Goal: Browse casually

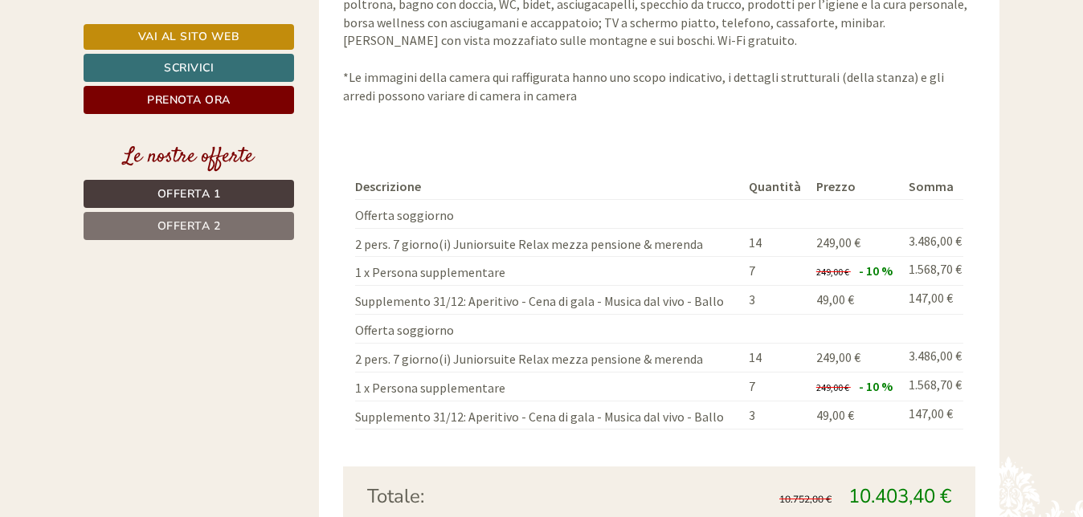
scroll to position [2450, 0]
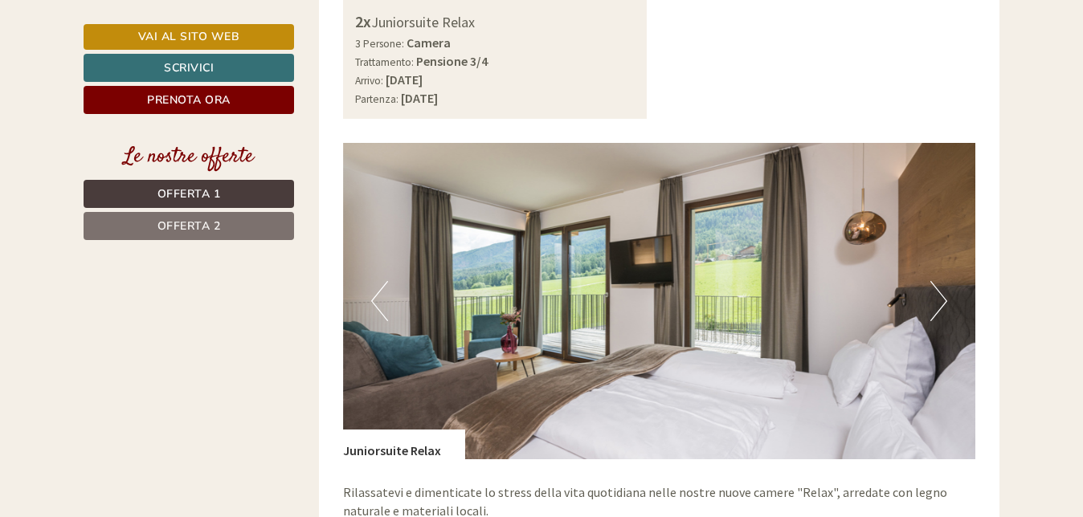
click at [941, 281] on button "Next" at bounding box center [938, 301] width 17 height 40
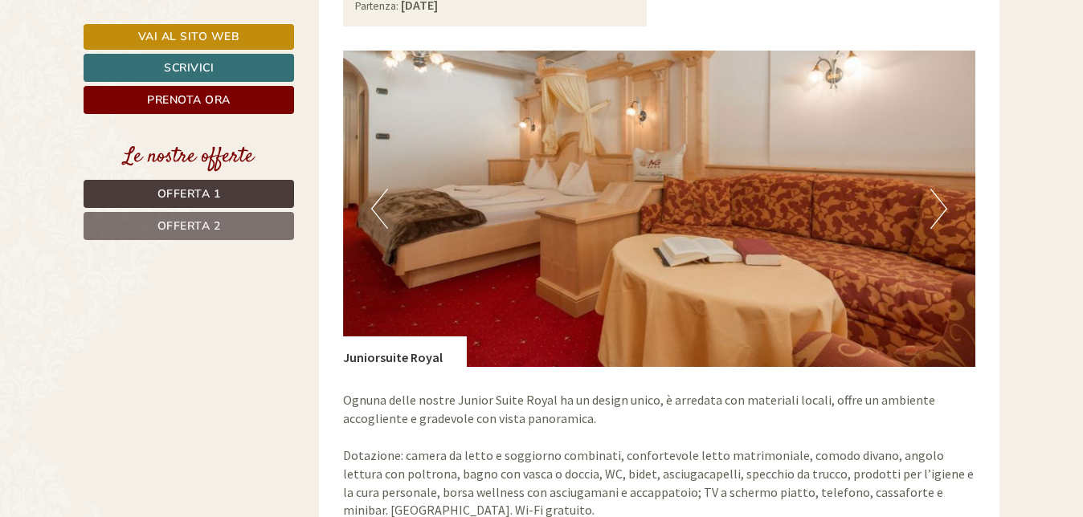
scroll to position [1245, 0]
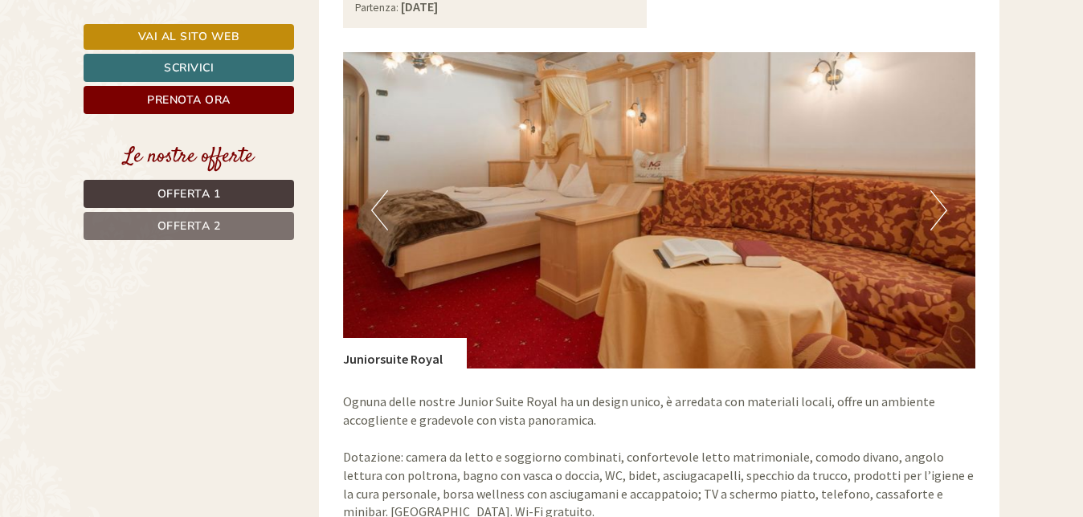
click at [932, 190] on button "Next" at bounding box center [938, 210] width 17 height 40
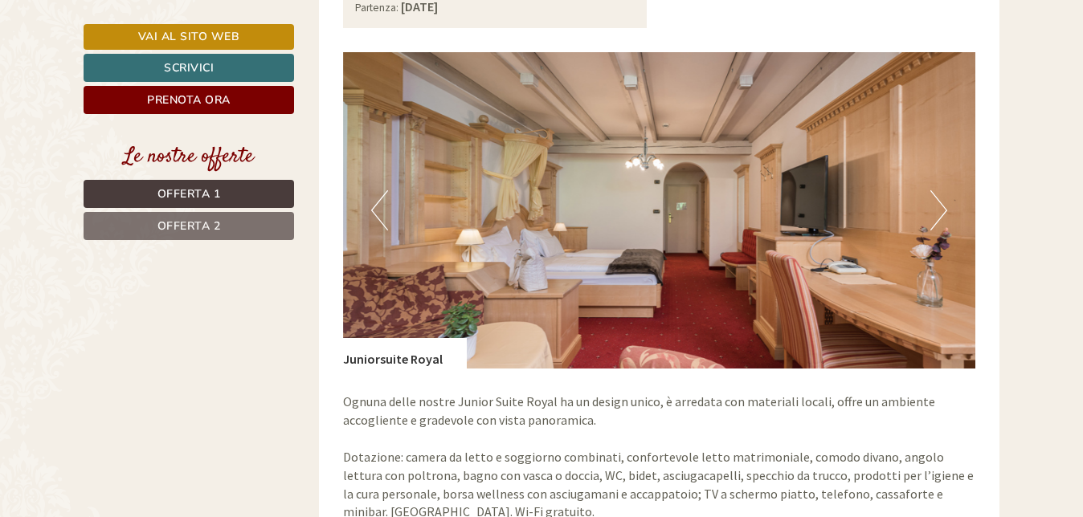
click at [932, 190] on button "Next" at bounding box center [938, 210] width 17 height 40
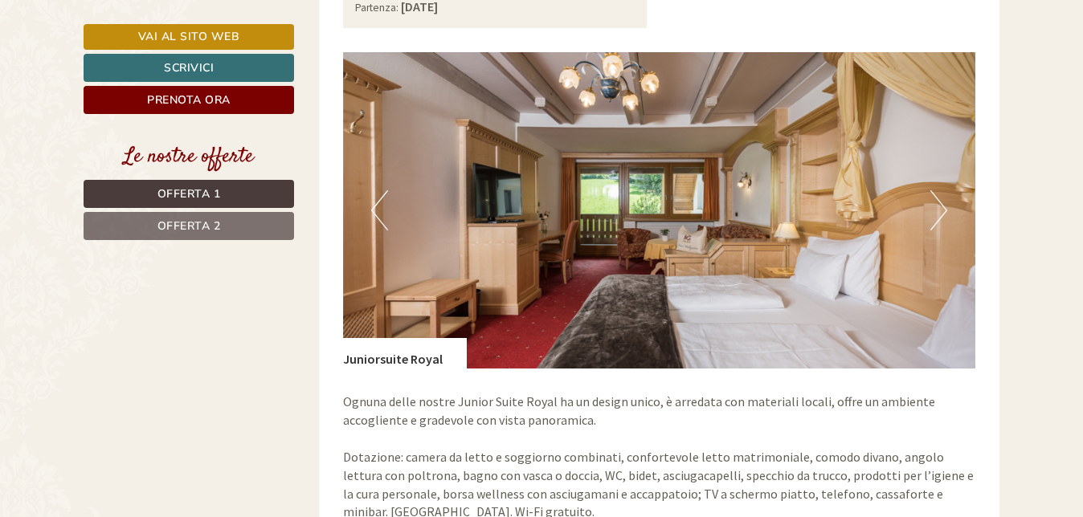
click at [932, 190] on button "Next" at bounding box center [938, 210] width 17 height 40
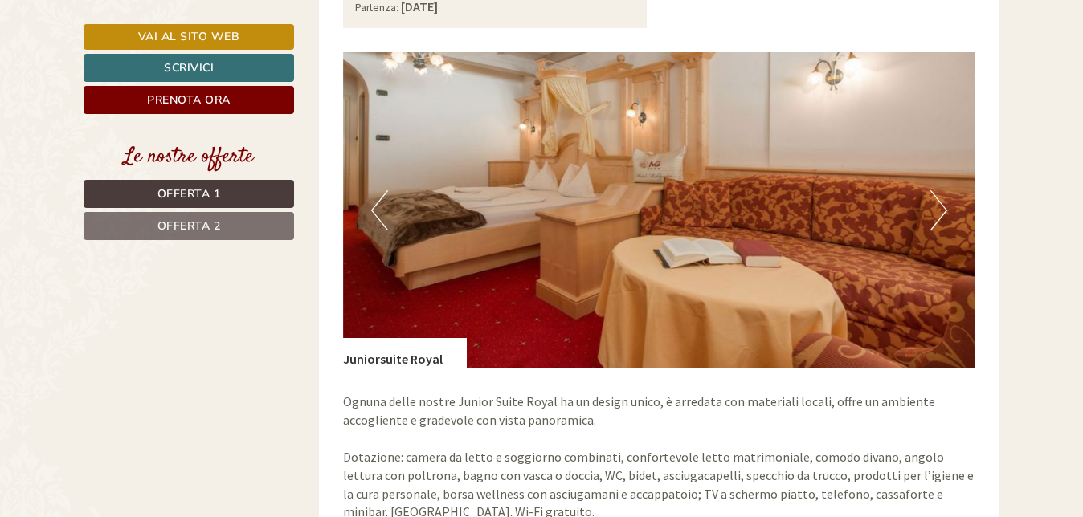
click at [932, 190] on button "Next" at bounding box center [938, 210] width 17 height 40
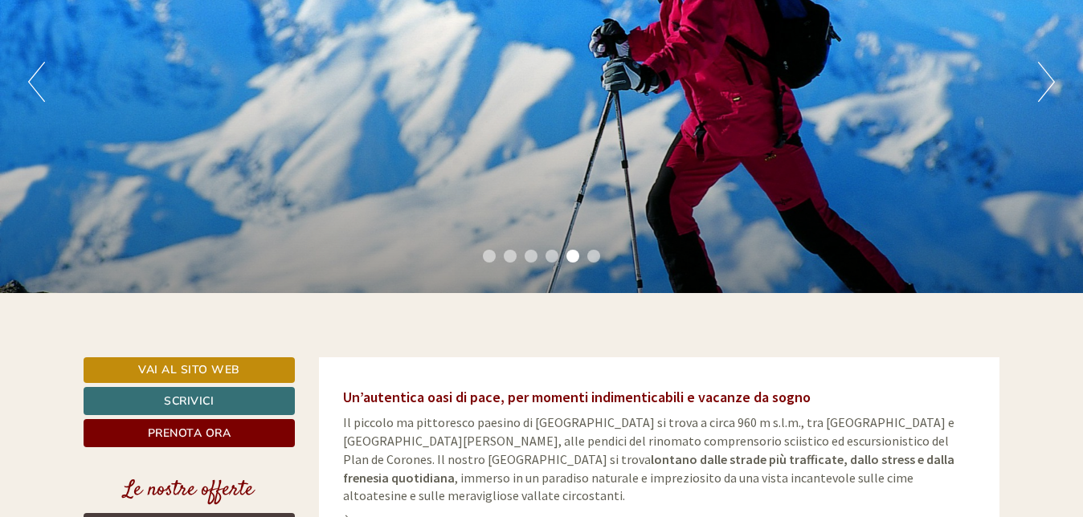
scroll to position [40, 0]
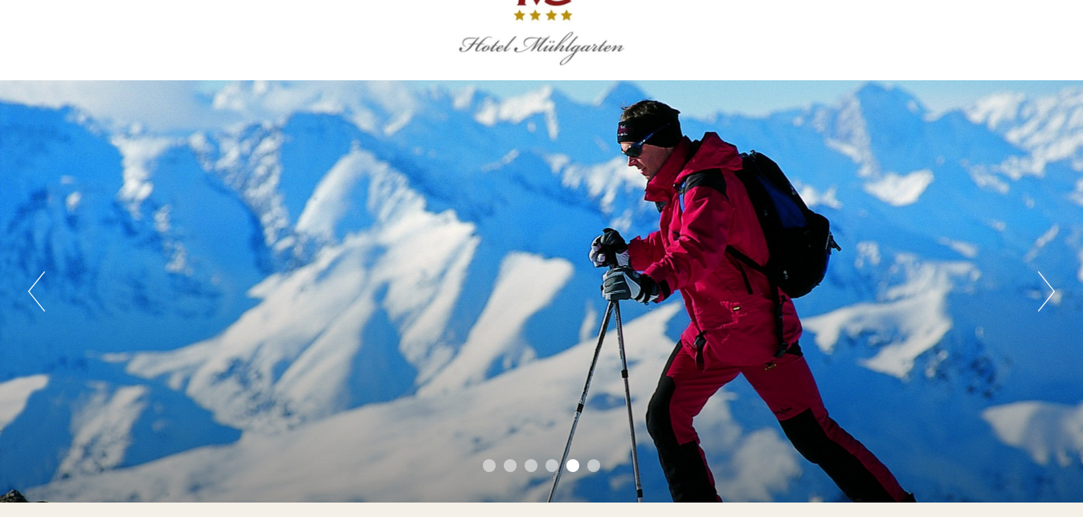
click at [1047, 294] on button "Next" at bounding box center [1046, 291] width 17 height 40
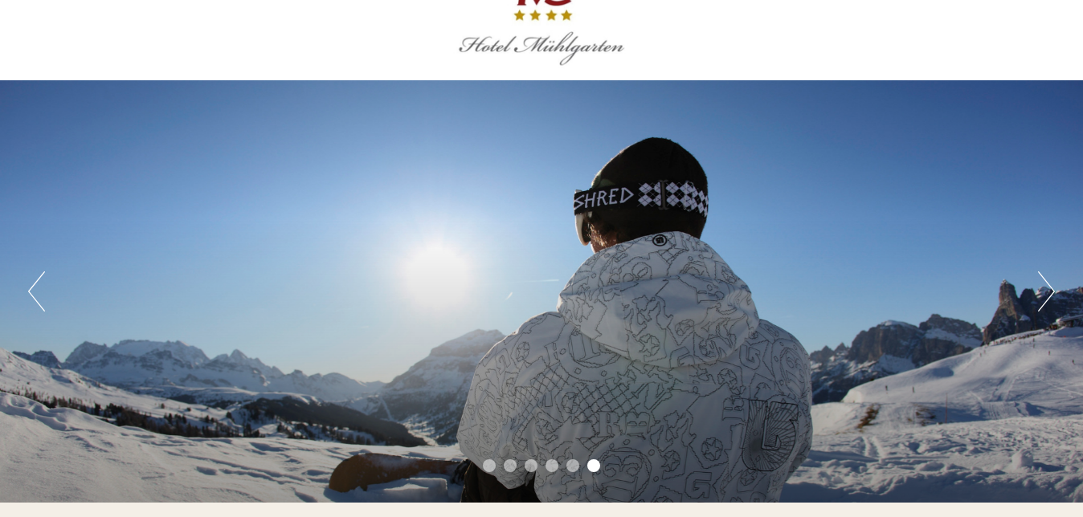
click at [1047, 294] on button "Next" at bounding box center [1046, 291] width 17 height 40
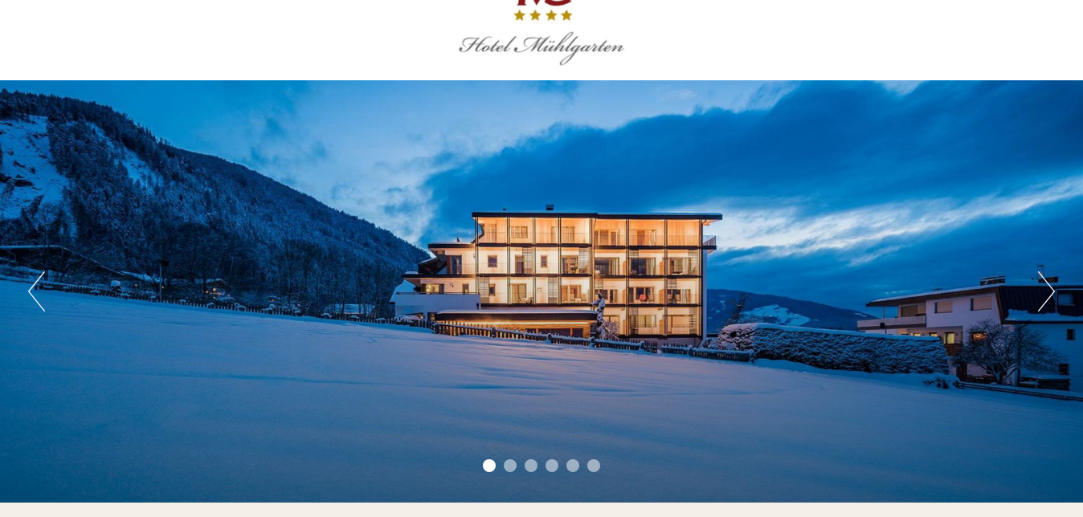
click at [1047, 294] on button "Next" at bounding box center [1046, 291] width 17 height 40
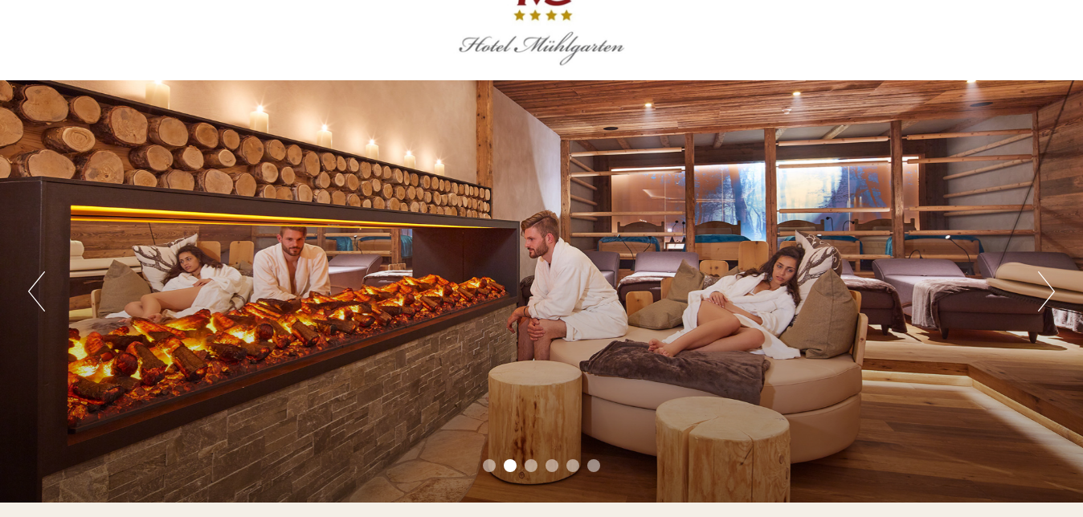
click at [1047, 294] on button "Next" at bounding box center [1046, 291] width 17 height 40
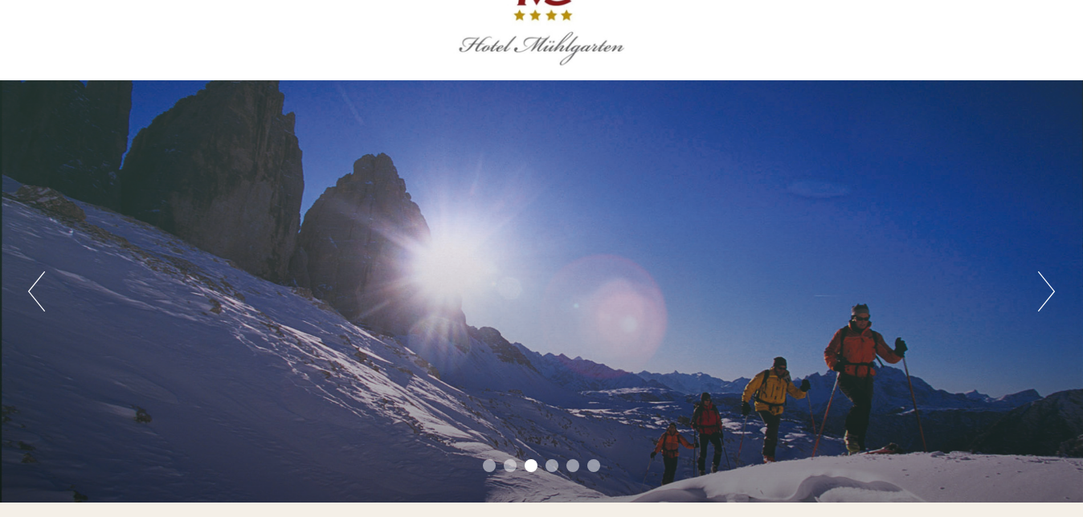
click at [1047, 294] on button "Next" at bounding box center [1046, 291] width 17 height 40
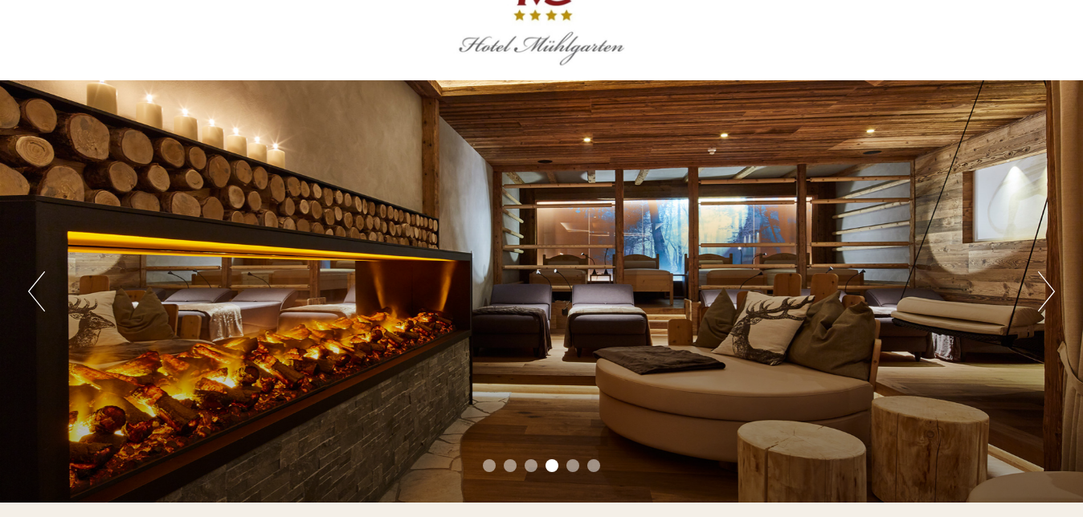
click at [1047, 294] on button "Next" at bounding box center [1046, 291] width 17 height 40
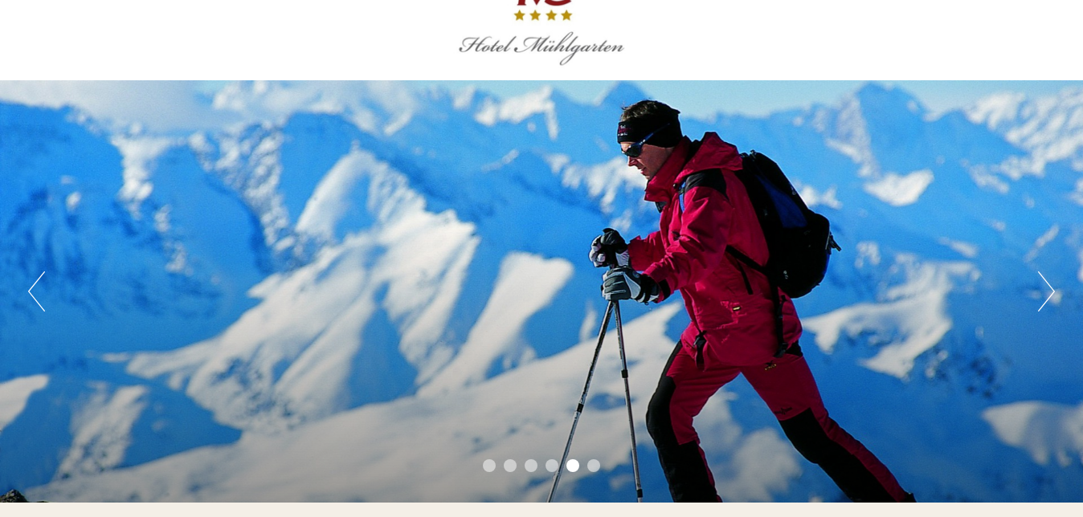
click at [1047, 294] on button "Next" at bounding box center [1046, 291] width 17 height 40
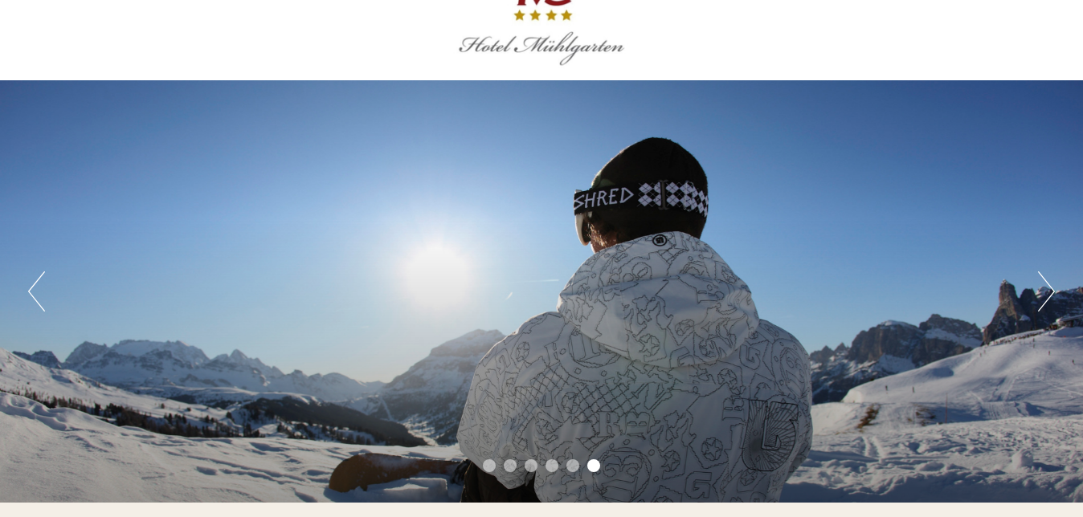
click at [1047, 294] on button "Next" at bounding box center [1046, 291] width 17 height 40
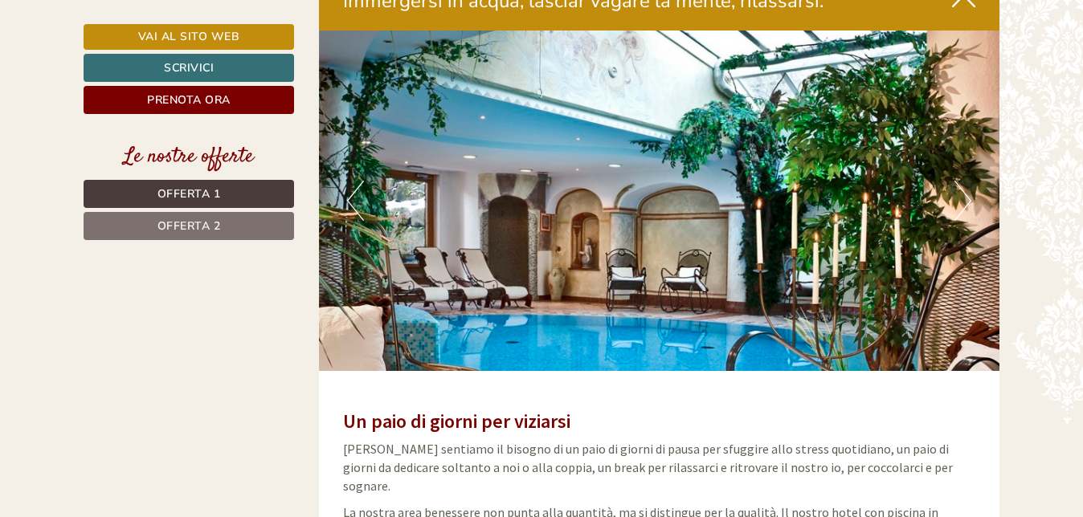
scroll to position [3695, 0]
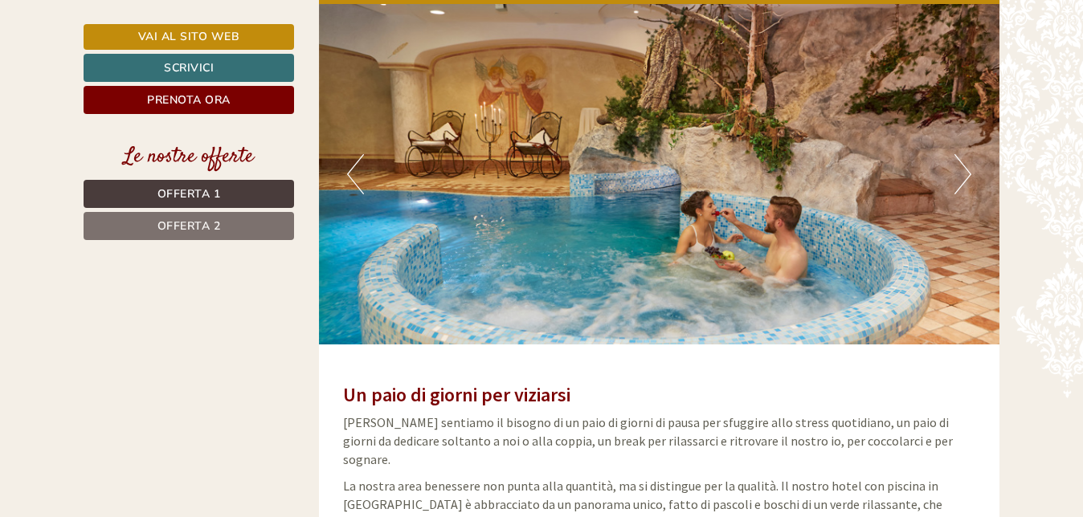
click at [956, 154] on button "Next" at bounding box center [962, 174] width 17 height 40
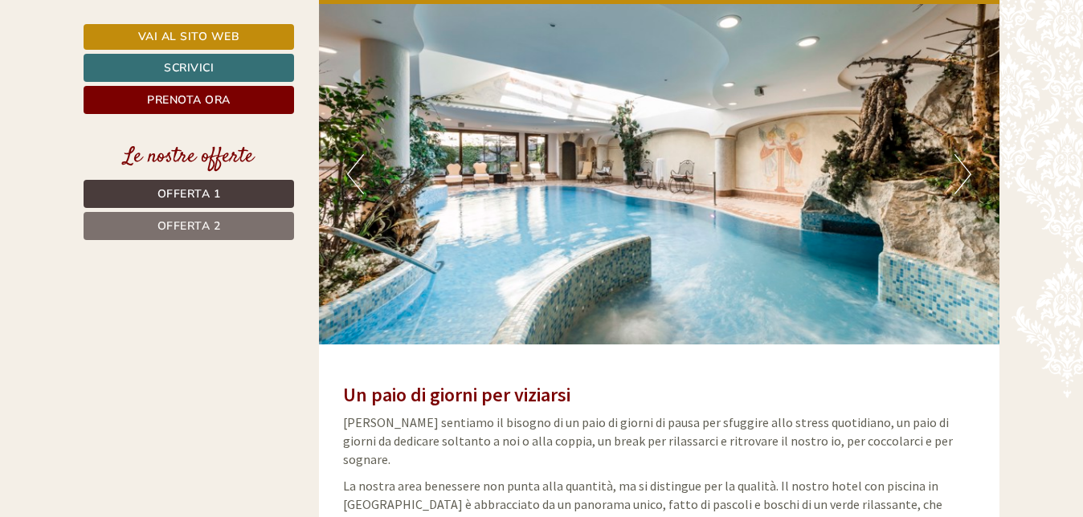
click at [956, 154] on button "Next" at bounding box center [962, 174] width 17 height 40
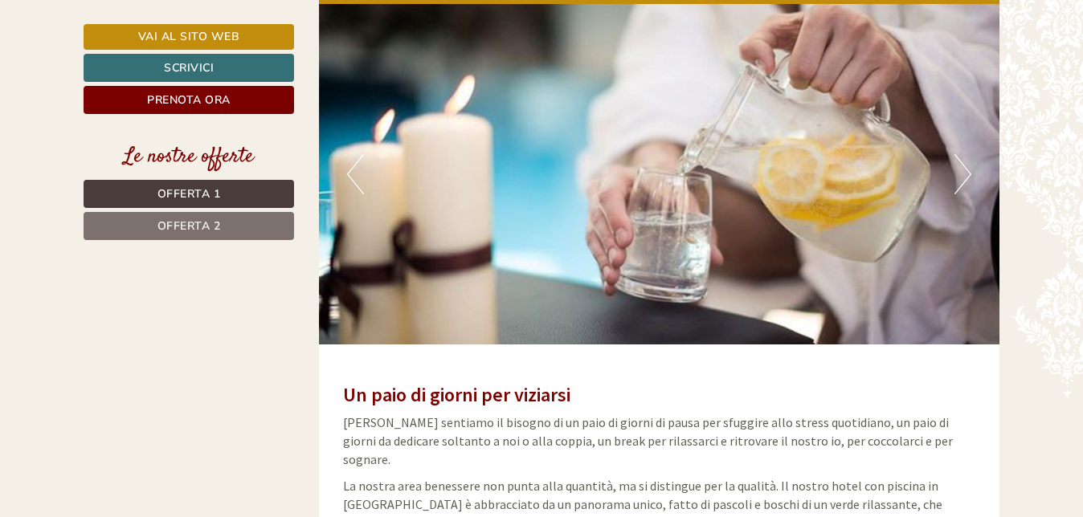
click at [956, 154] on button "Next" at bounding box center [962, 174] width 17 height 40
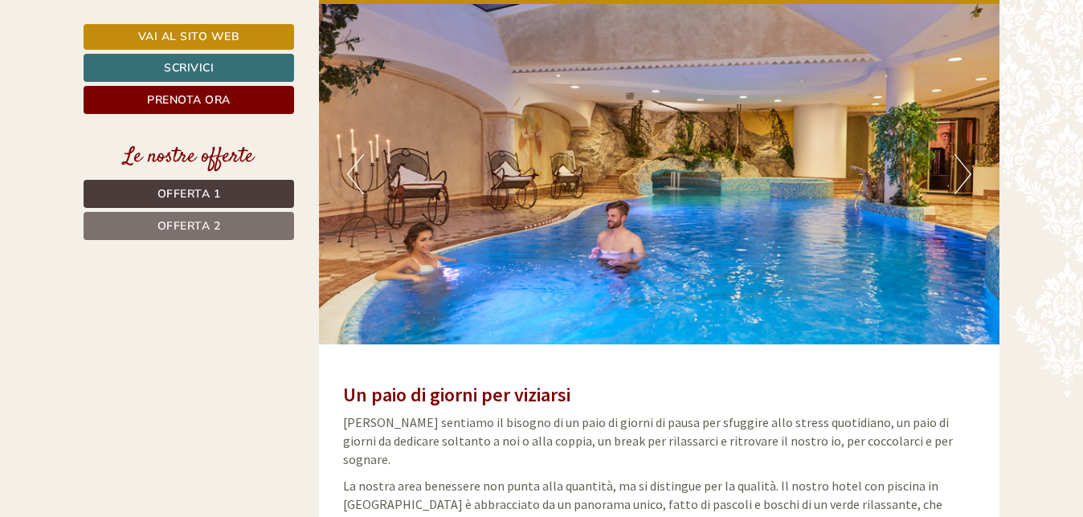
click at [956, 154] on button "Next" at bounding box center [962, 174] width 17 height 40
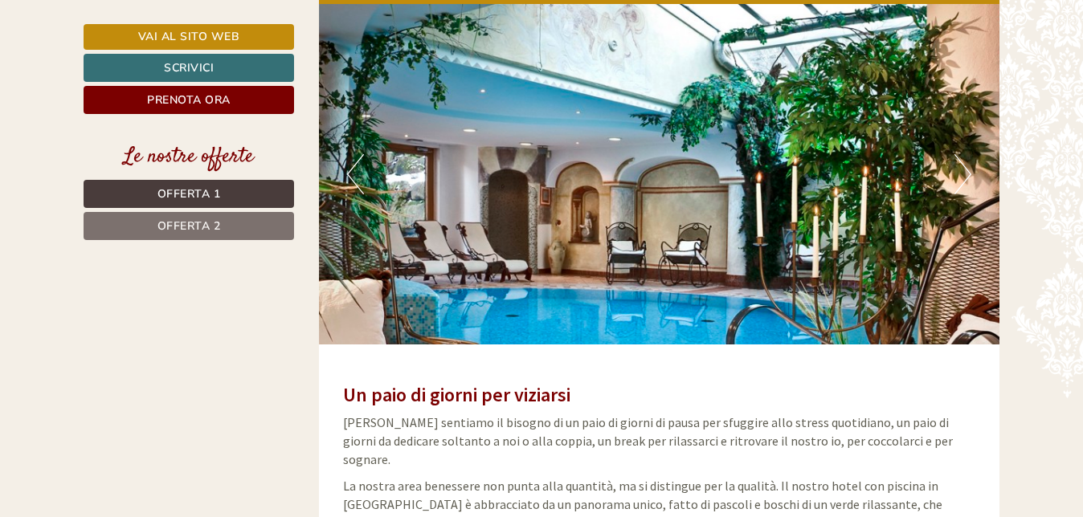
click at [956, 154] on button "Next" at bounding box center [962, 174] width 17 height 40
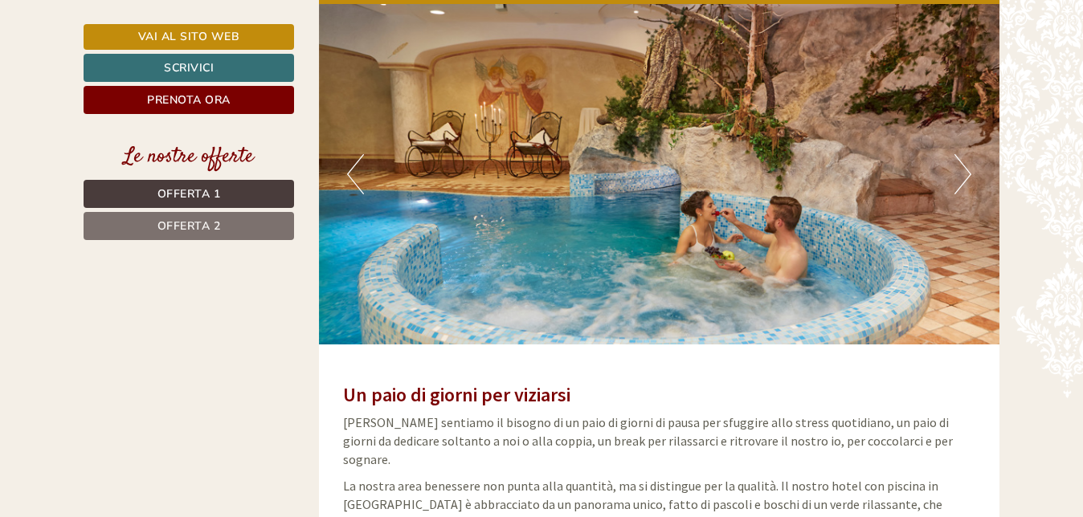
click at [956, 154] on button "Next" at bounding box center [962, 174] width 17 height 40
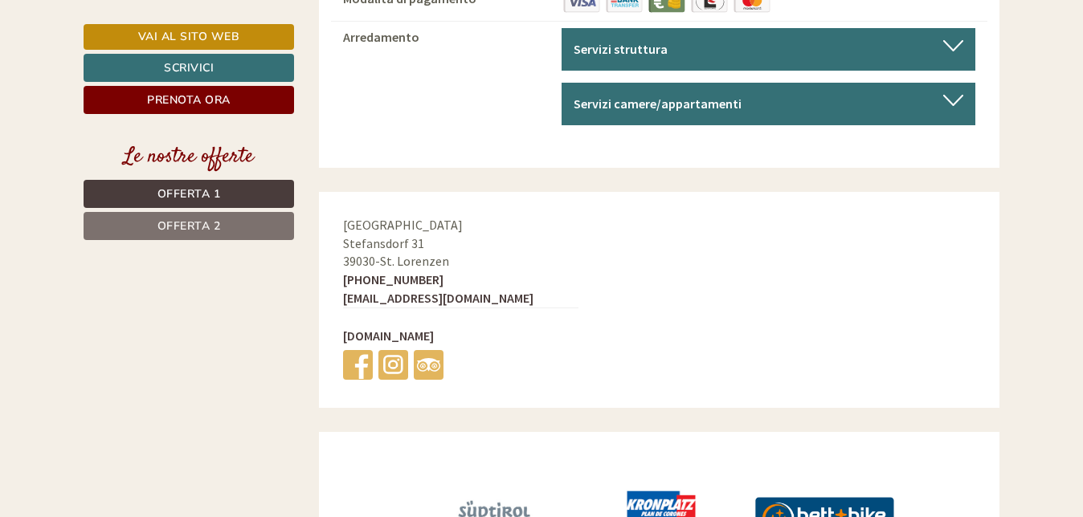
scroll to position [6425, 0]
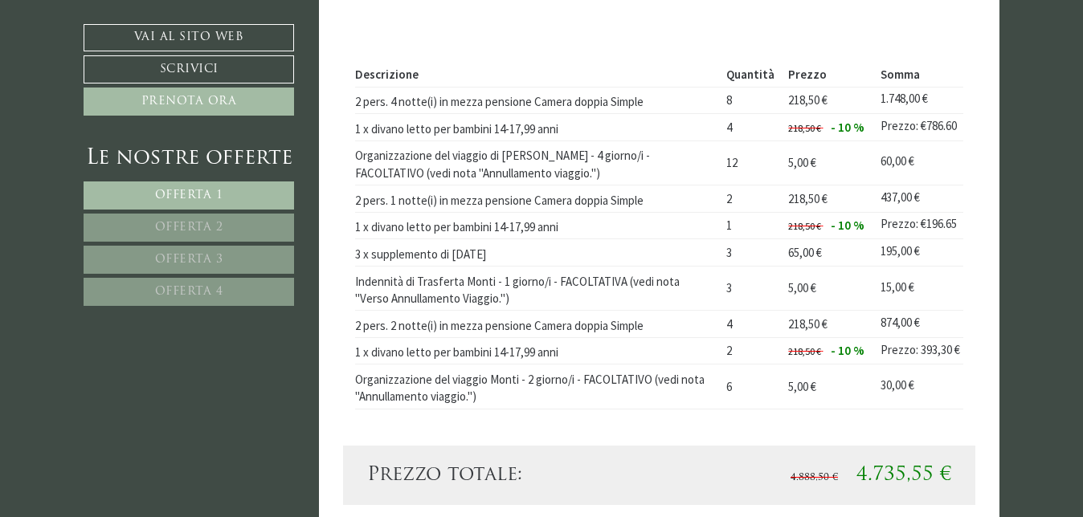
scroll to position [2490, 0]
